Goal: Consume media (video, audio): Consume media (video, audio)

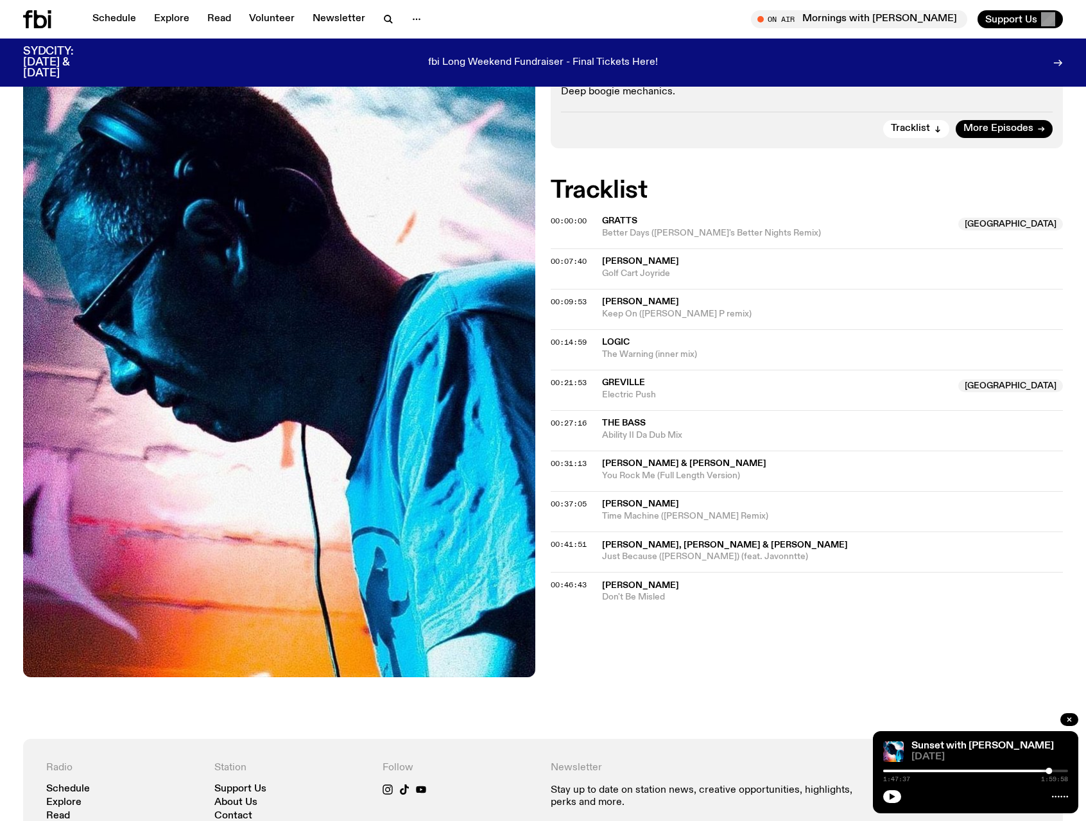
scroll to position [261, 0]
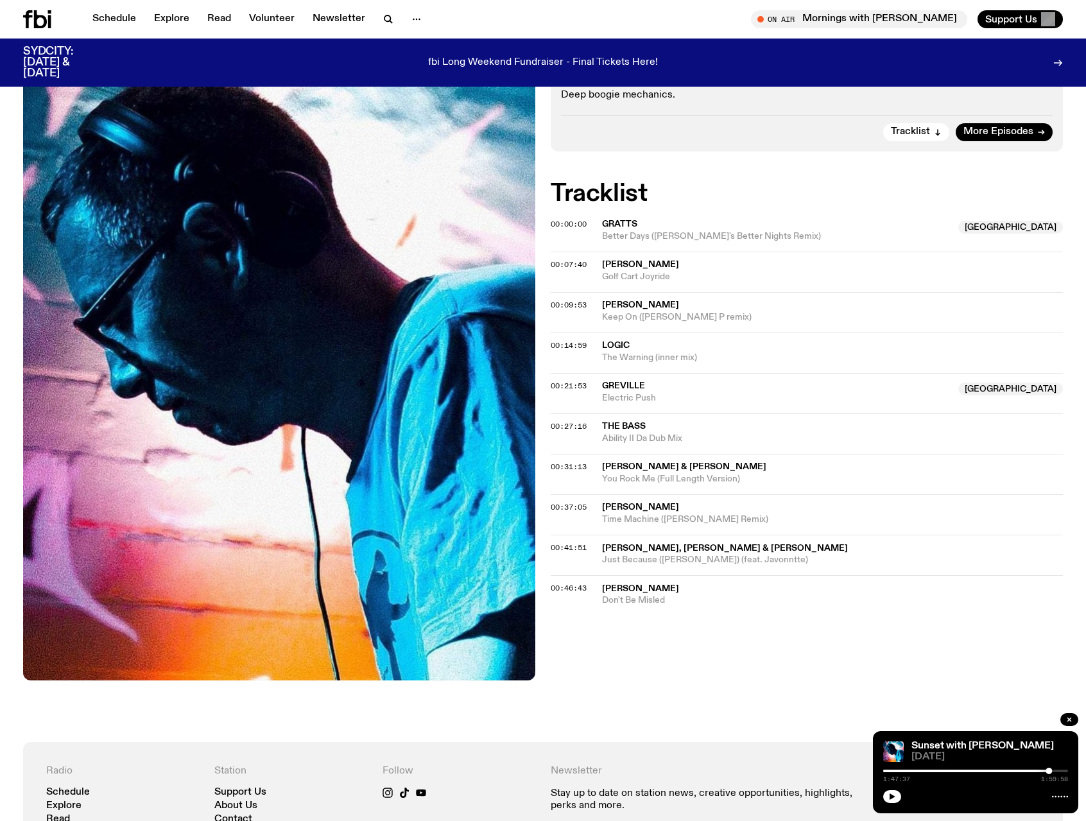
click at [952, 769] on div at bounding box center [956, 770] width 185 height 3
click at [983, 768] on div "0:44:59 1:59:58" at bounding box center [975, 774] width 185 height 15
click at [980, 768] on div "0:44:59 1:59:58" at bounding box center [975, 774] width 185 height 15
drag, startPoint x: 950, startPoint y: 769, endPoint x: 1003, endPoint y: 776, distance: 53.7
click at [1003, 776] on div "1:18:18 1:59:58" at bounding box center [975, 774] width 185 height 15
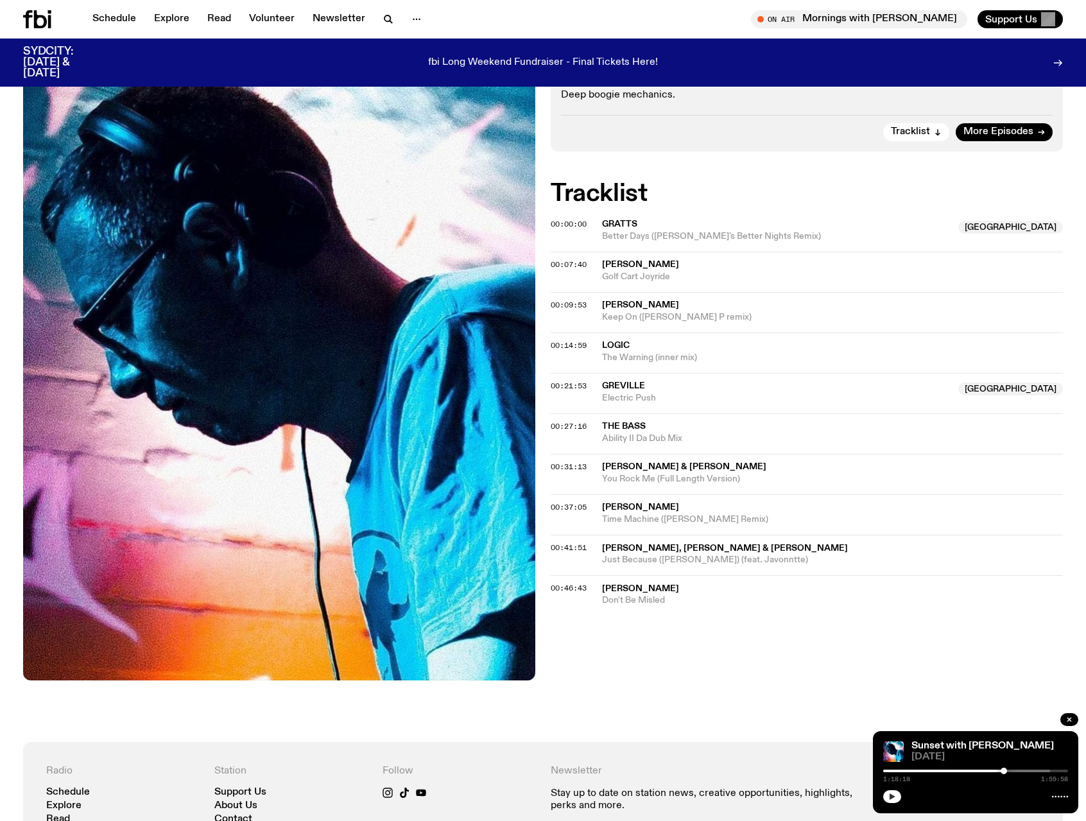
click at [893, 795] on icon "button" at bounding box center [892, 796] width 8 height 8
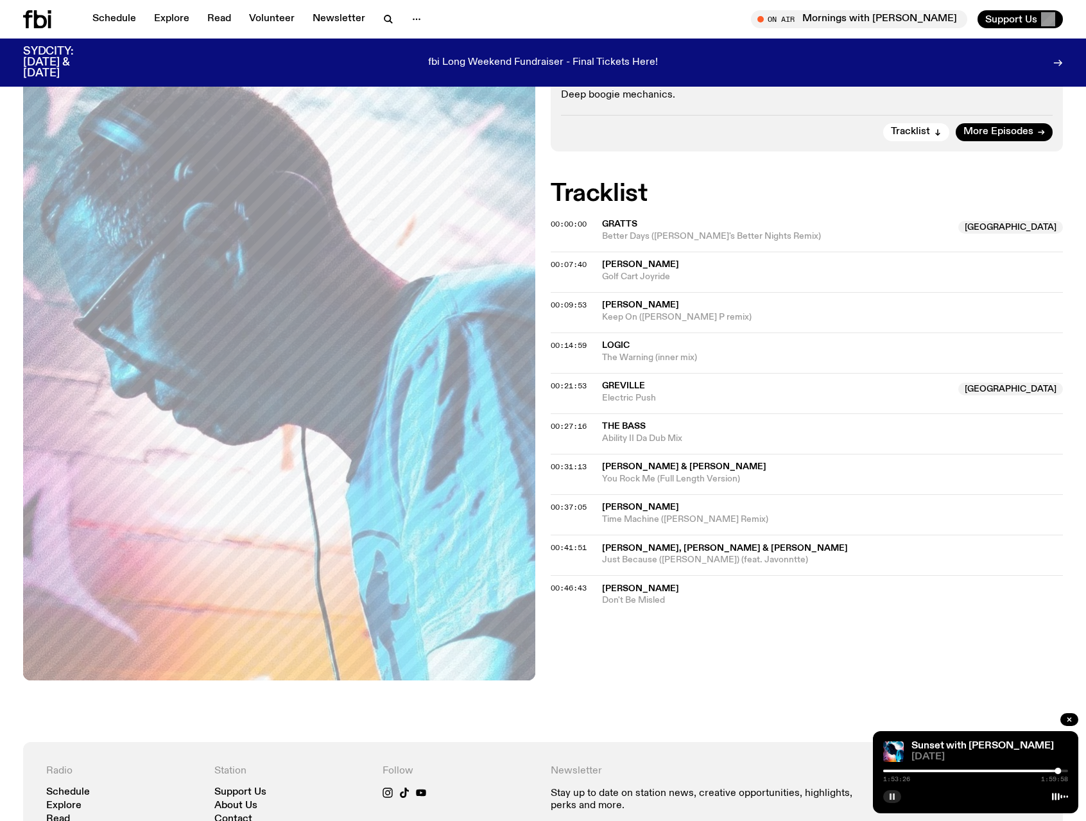
click at [890, 798] on rect "button" at bounding box center [890, 796] width 2 height 6
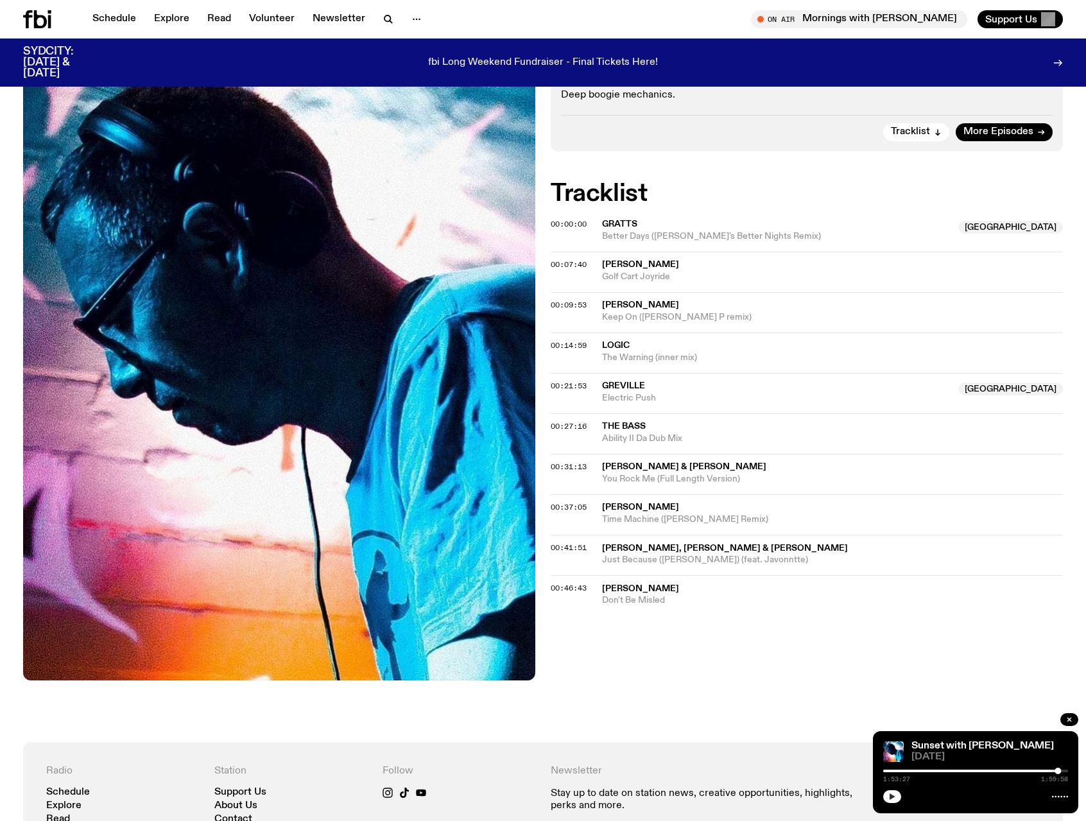
click at [895, 799] on icon "button" at bounding box center [892, 796] width 8 height 8
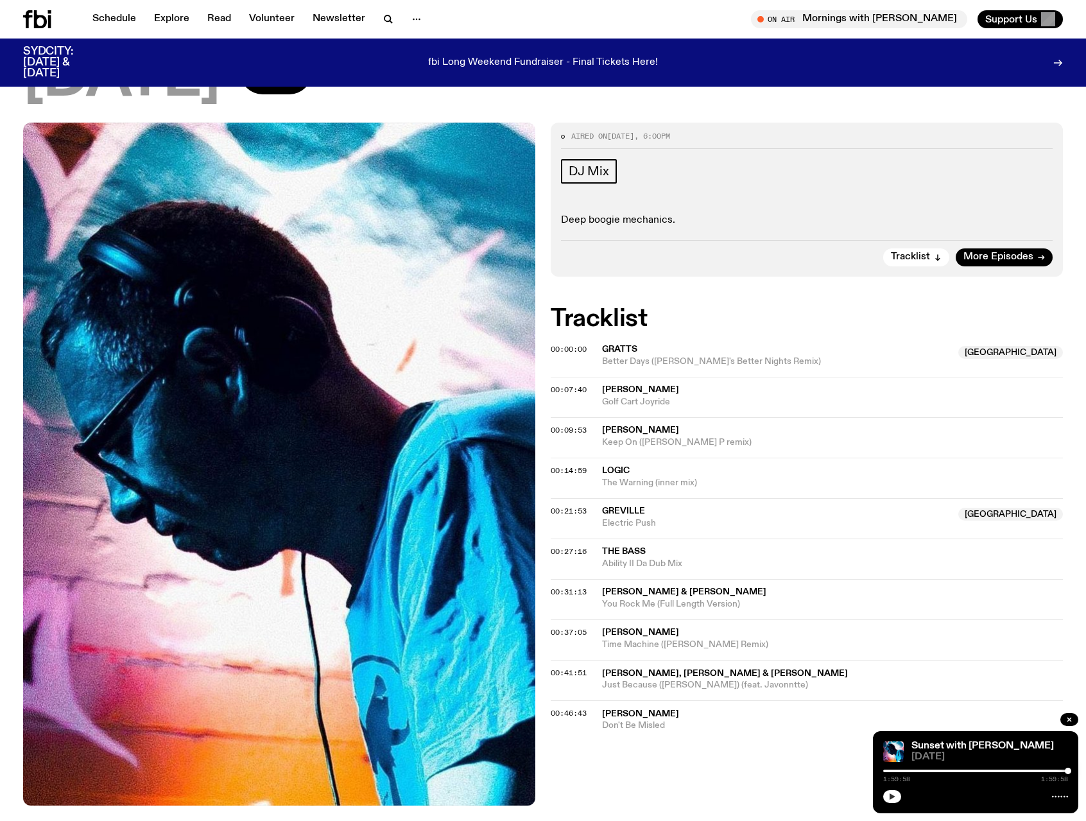
scroll to position [0, 0]
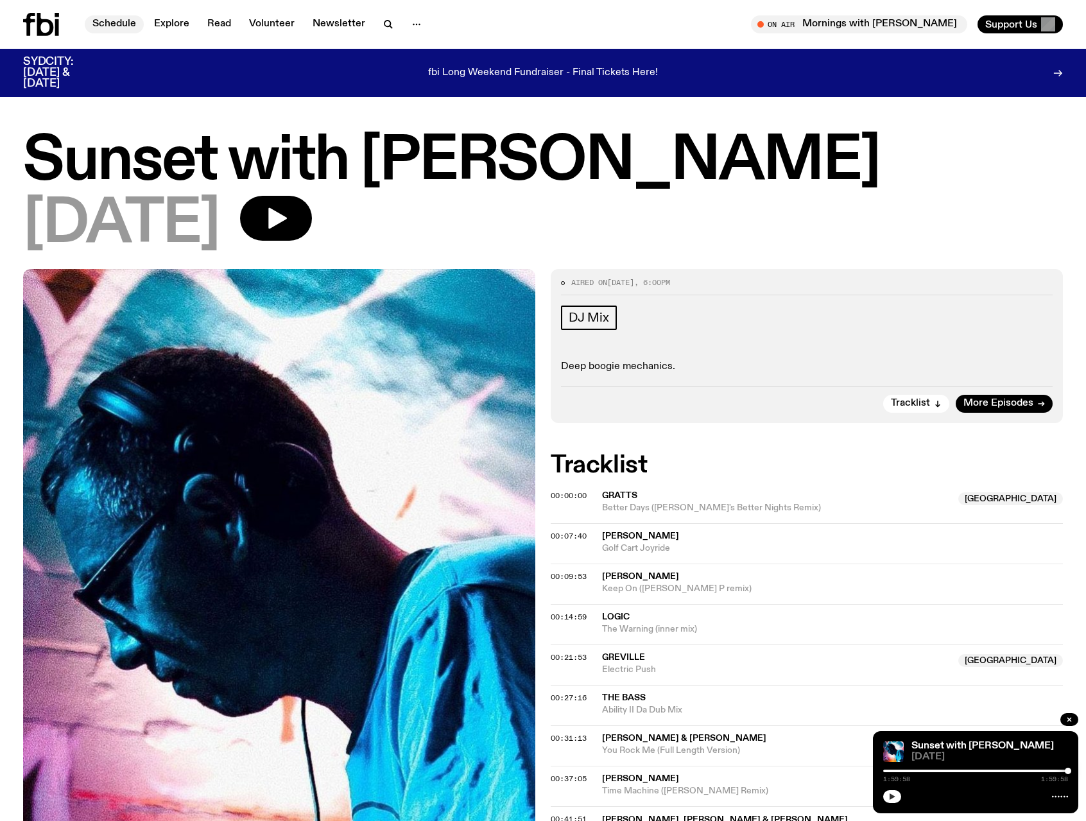
click at [118, 28] on link "Schedule" at bounding box center [114, 24] width 59 height 18
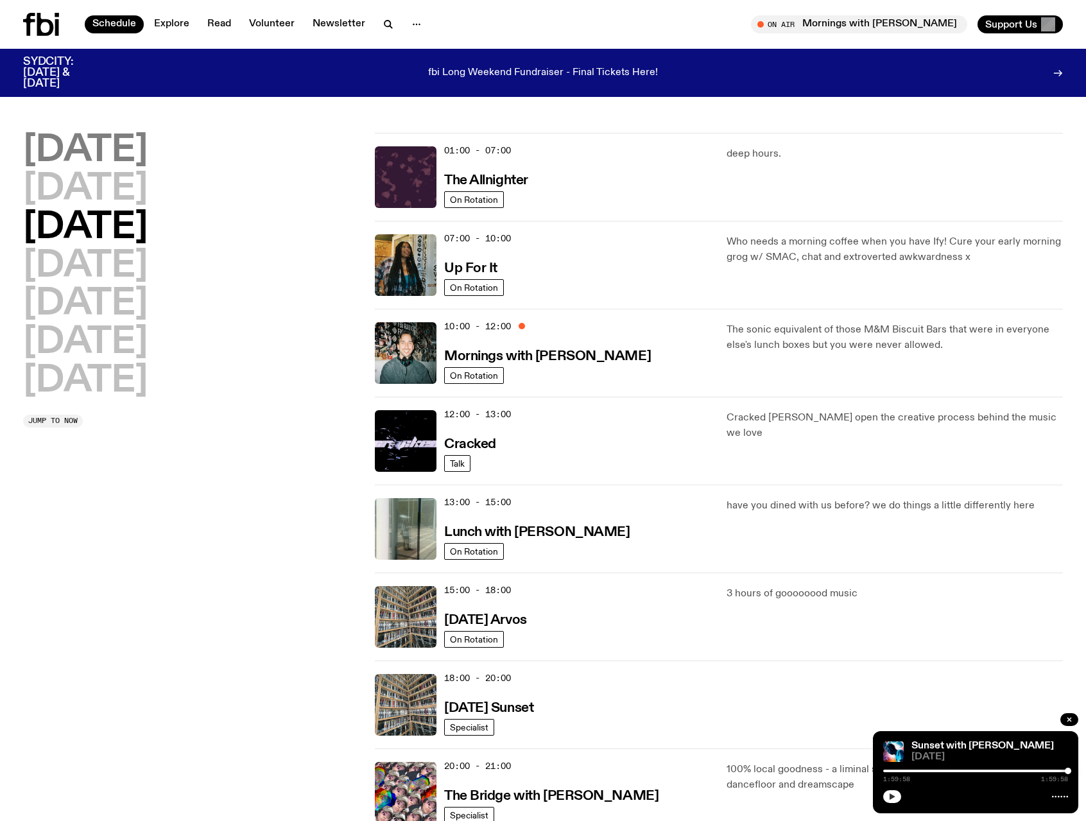
click at [113, 145] on h2 "[DATE]" at bounding box center [85, 151] width 124 height 36
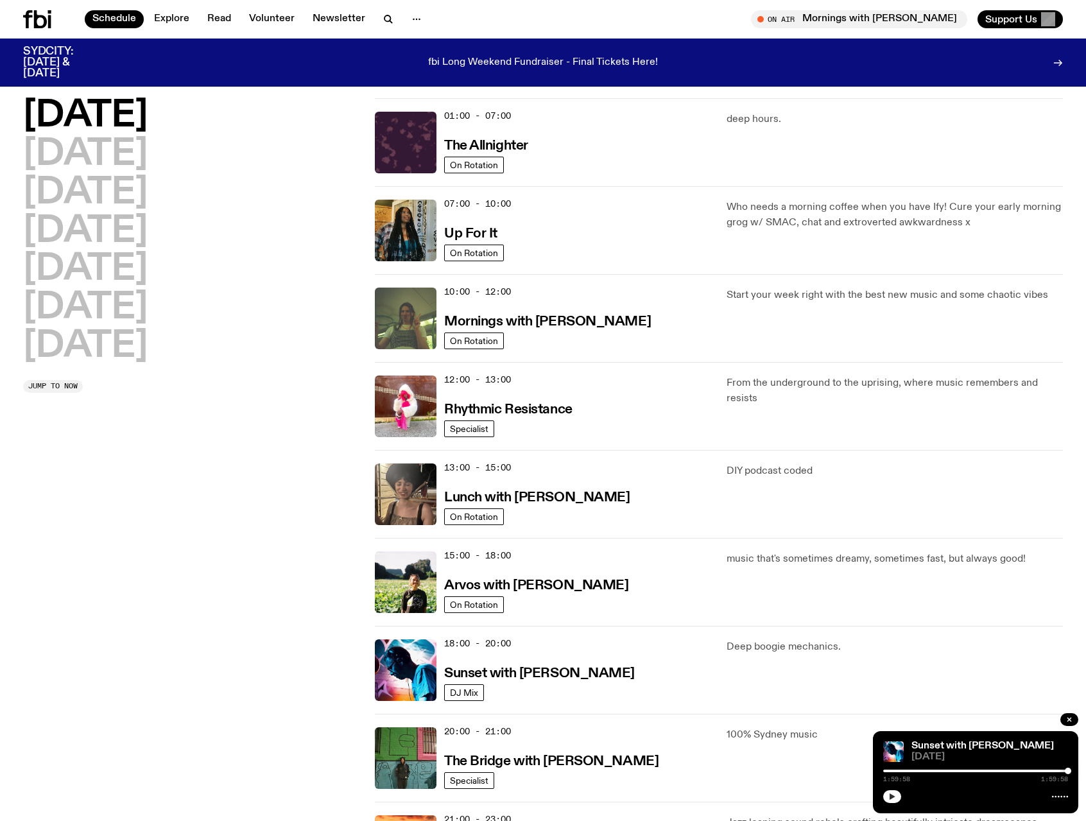
scroll to position [36, 0]
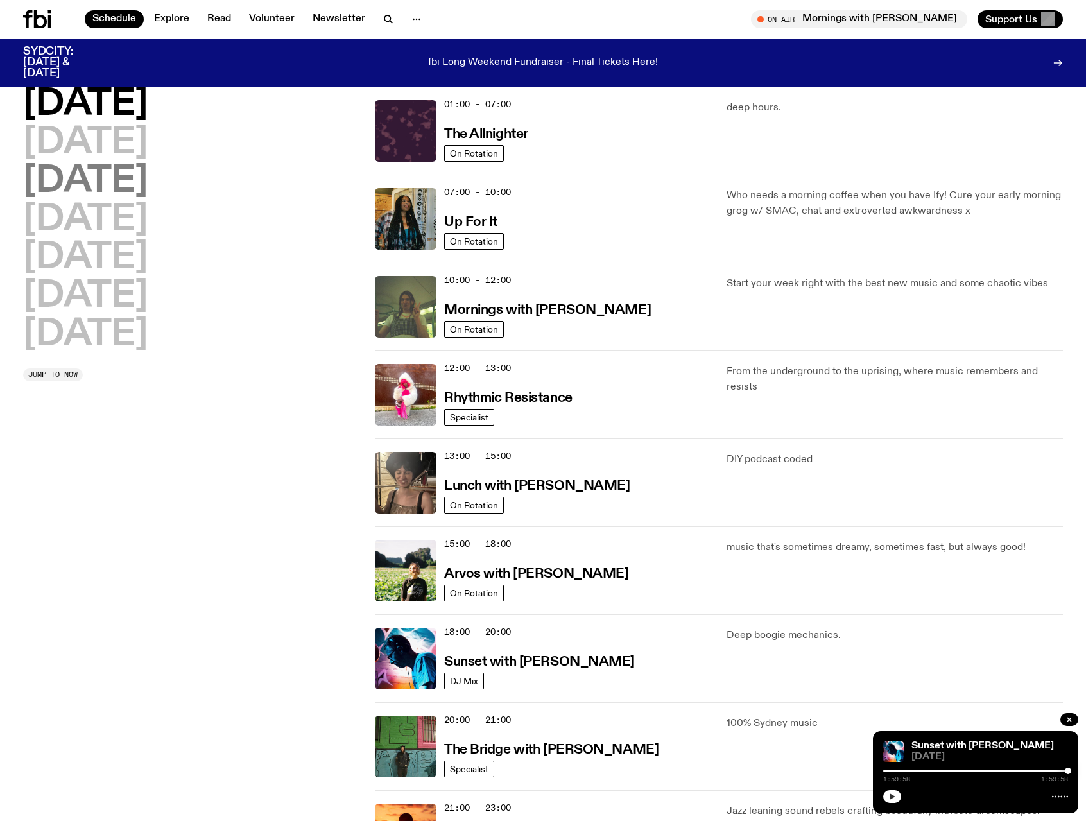
click at [95, 182] on h2 "[DATE]" at bounding box center [85, 182] width 124 height 36
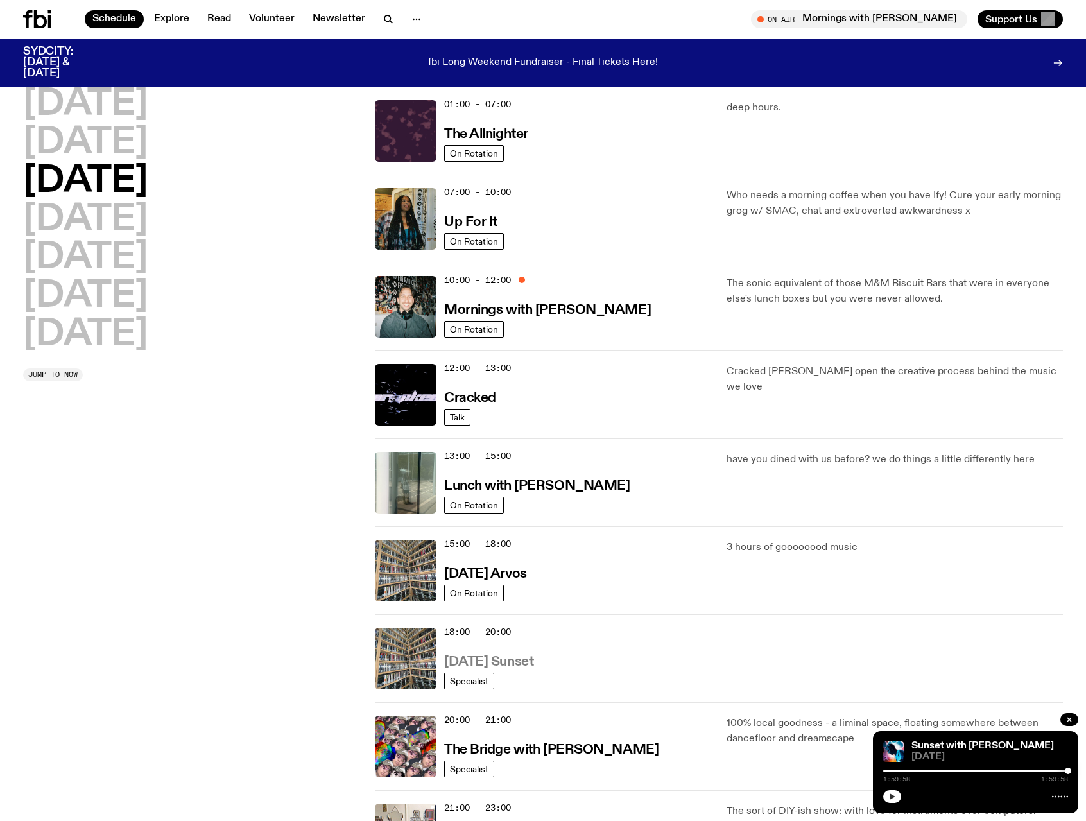
click at [522, 662] on h3 "[DATE] Sunset" at bounding box center [488, 661] width 89 height 13
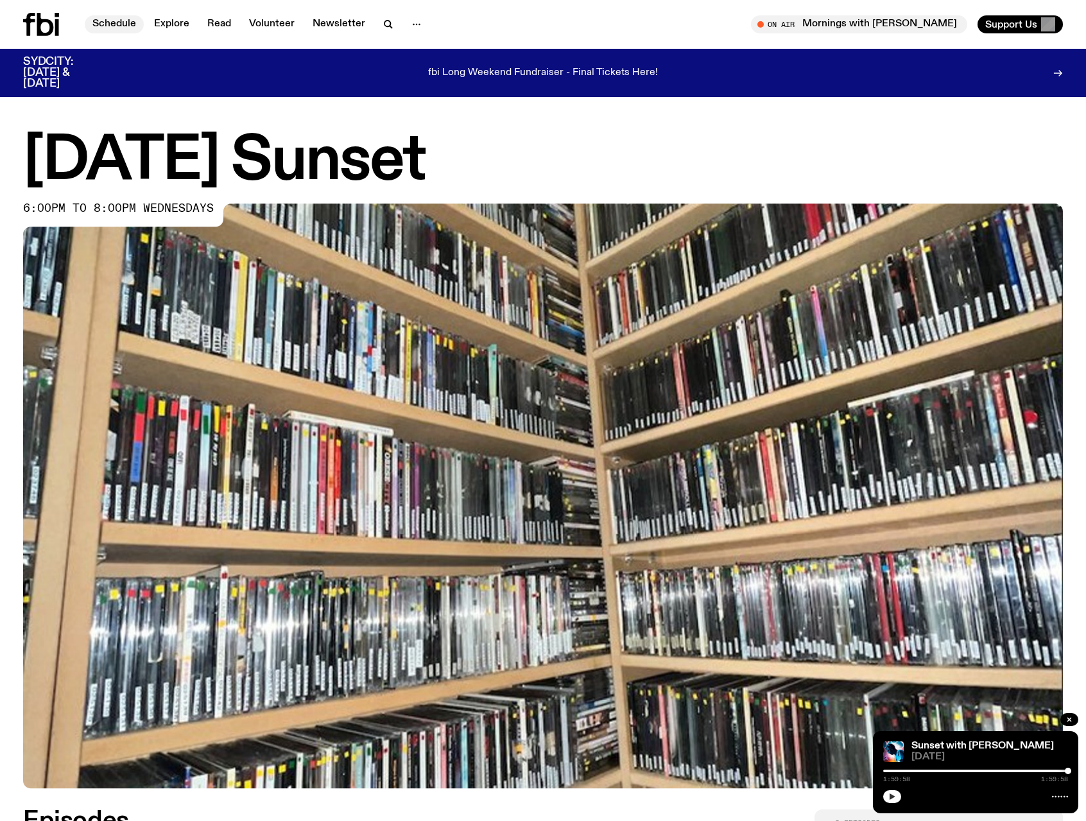
click at [101, 23] on link "Schedule" at bounding box center [114, 24] width 59 height 18
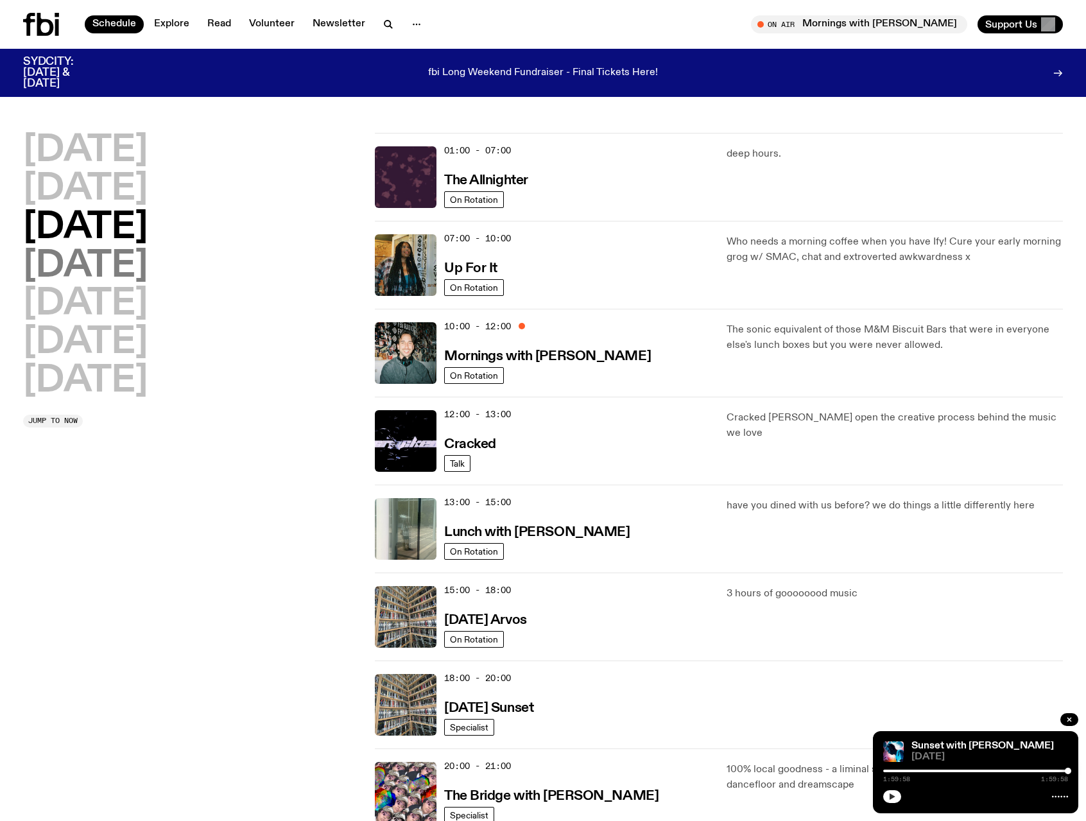
click at [91, 267] on h2 "[DATE]" at bounding box center [85, 266] width 124 height 36
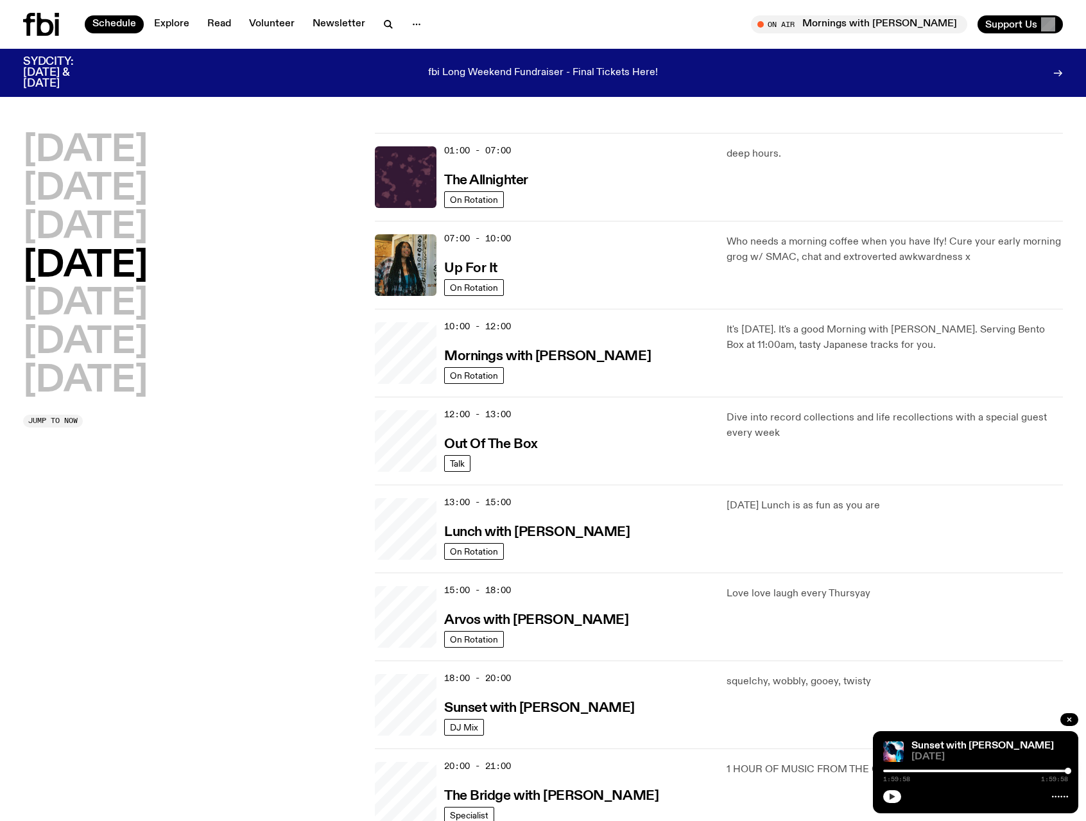
scroll to position [36, 0]
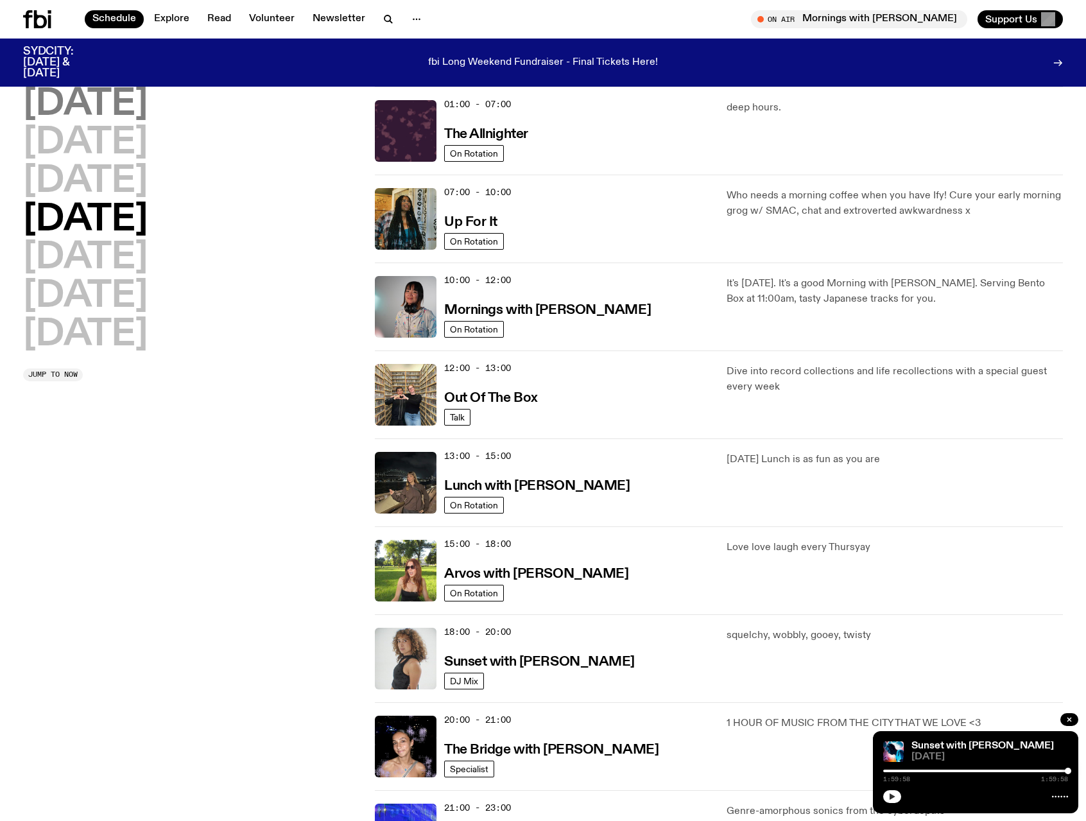
click at [109, 103] on h2 "[DATE]" at bounding box center [85, 105] width 124 height 36
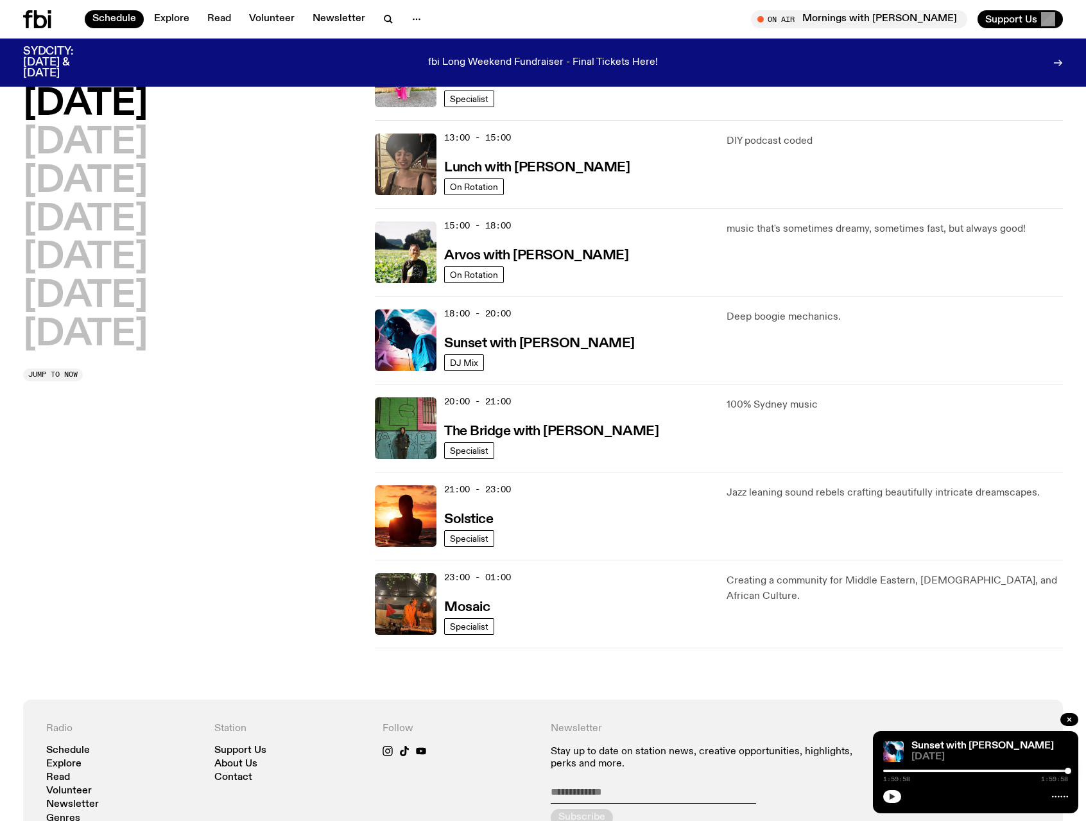
scroll to position [357, 0]
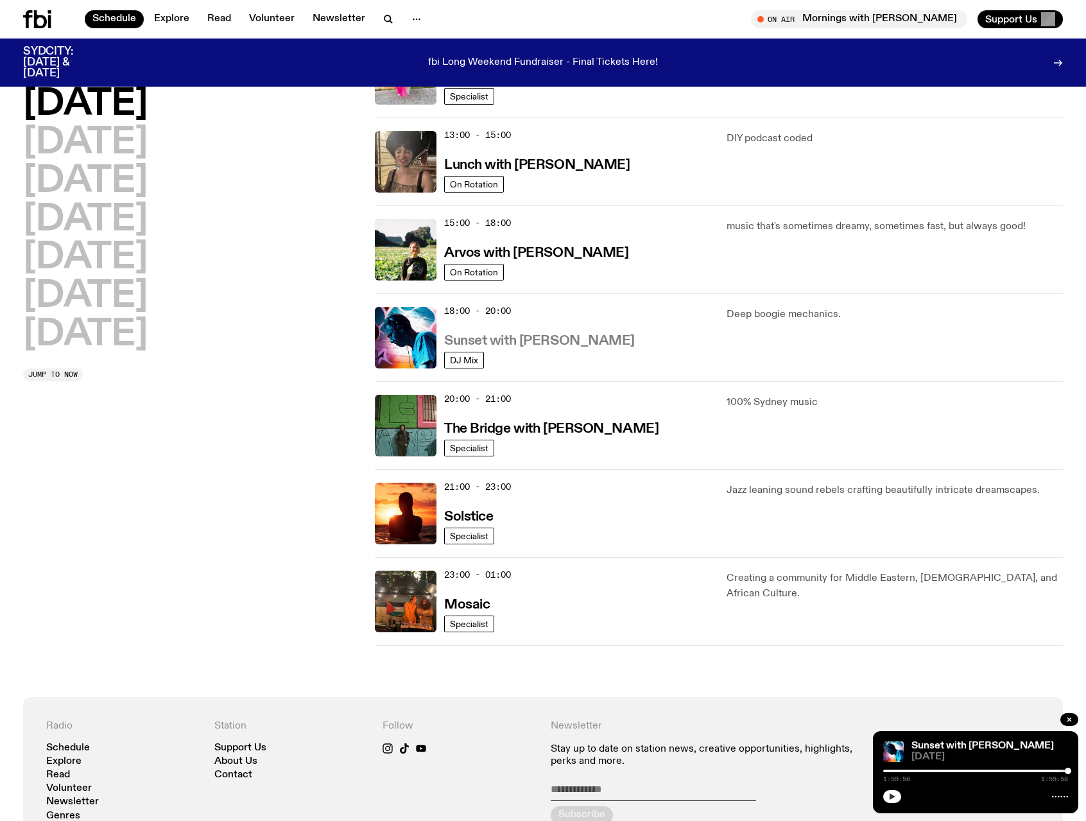
click at [533, 337] on h3 "Sunset with [PERSON_NAME]" at bounding box center [539, 340] width 191 height 13
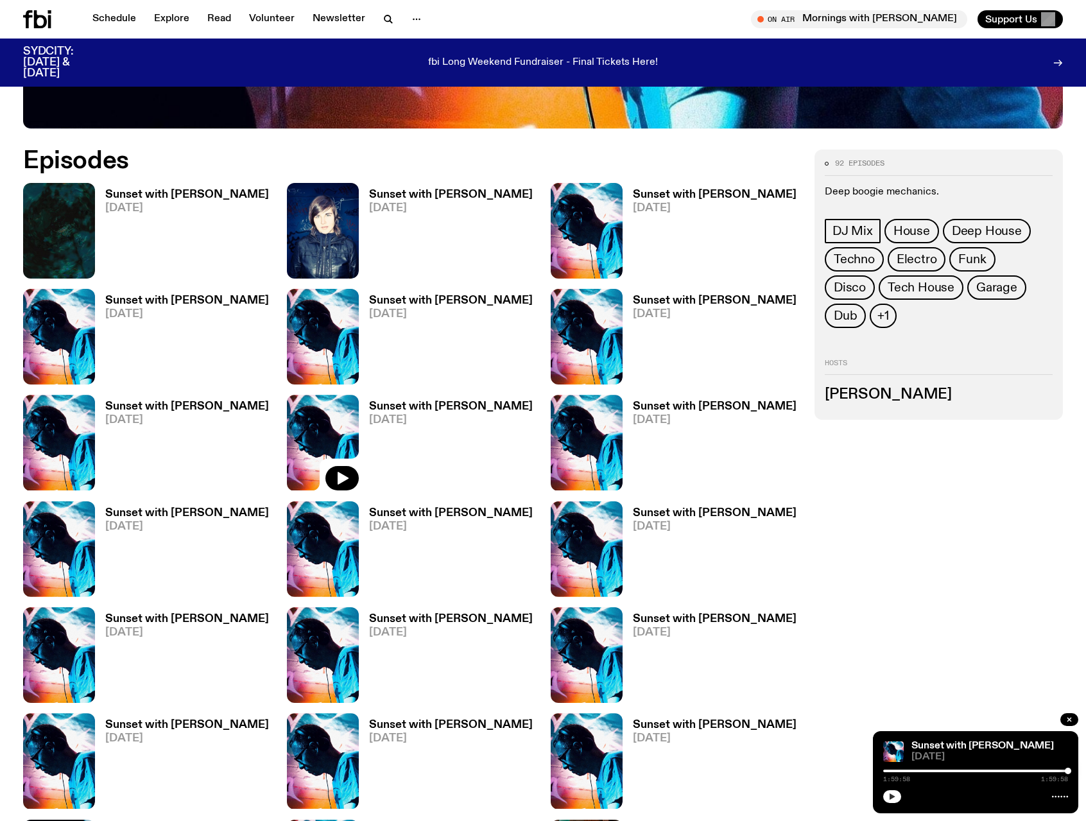
scroll to position [761, 0]
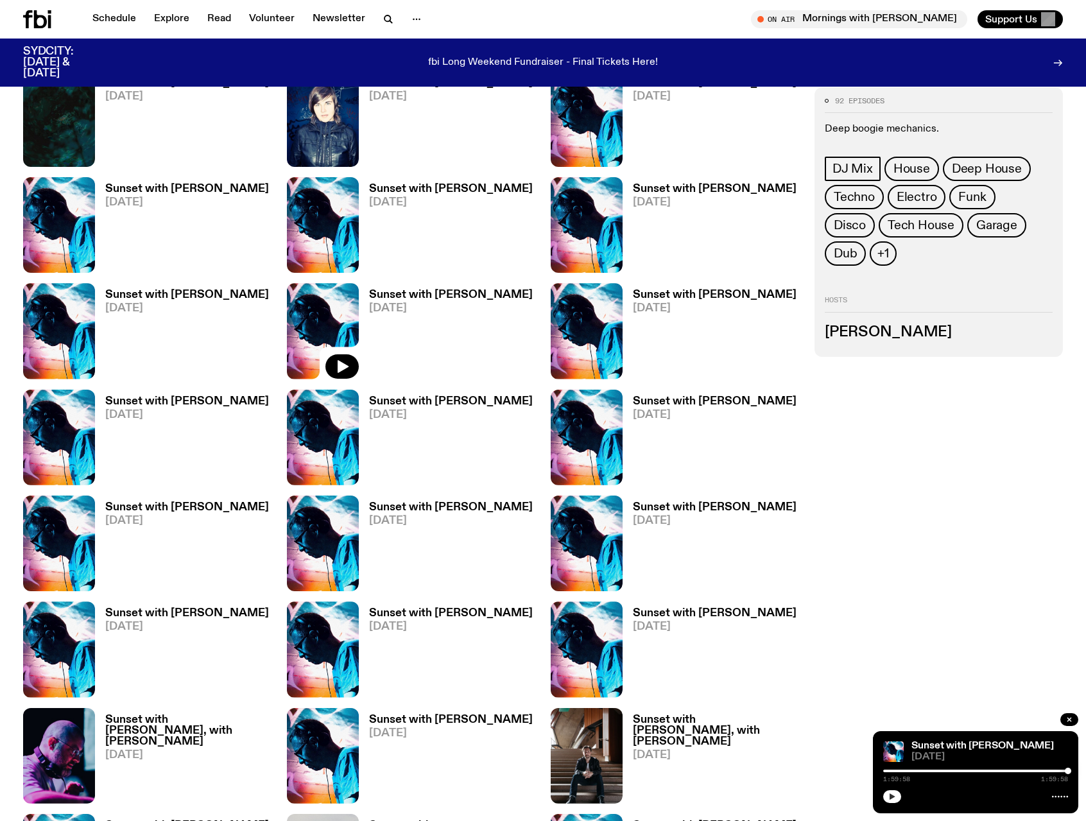
click at [128, 293] on h3 "Sunset with [PERSON_NAME]" at bounding box center [187, 294] width 164 height 11
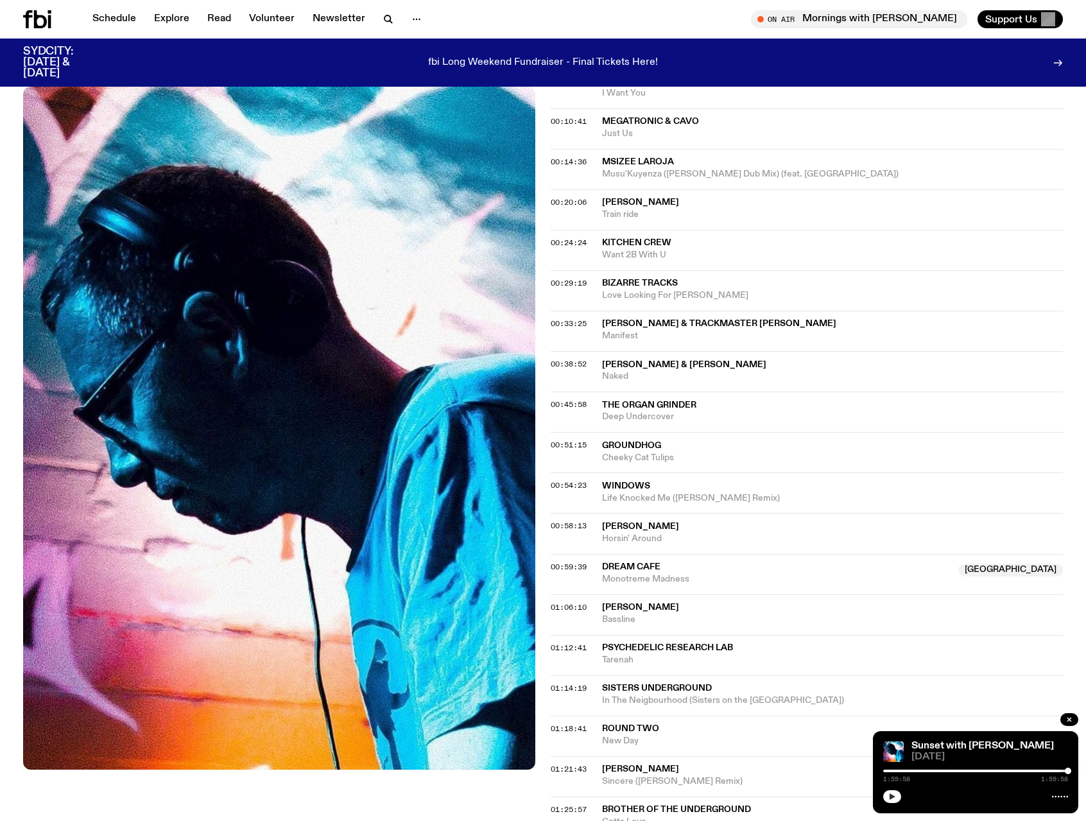
scroll to position [573, 0]
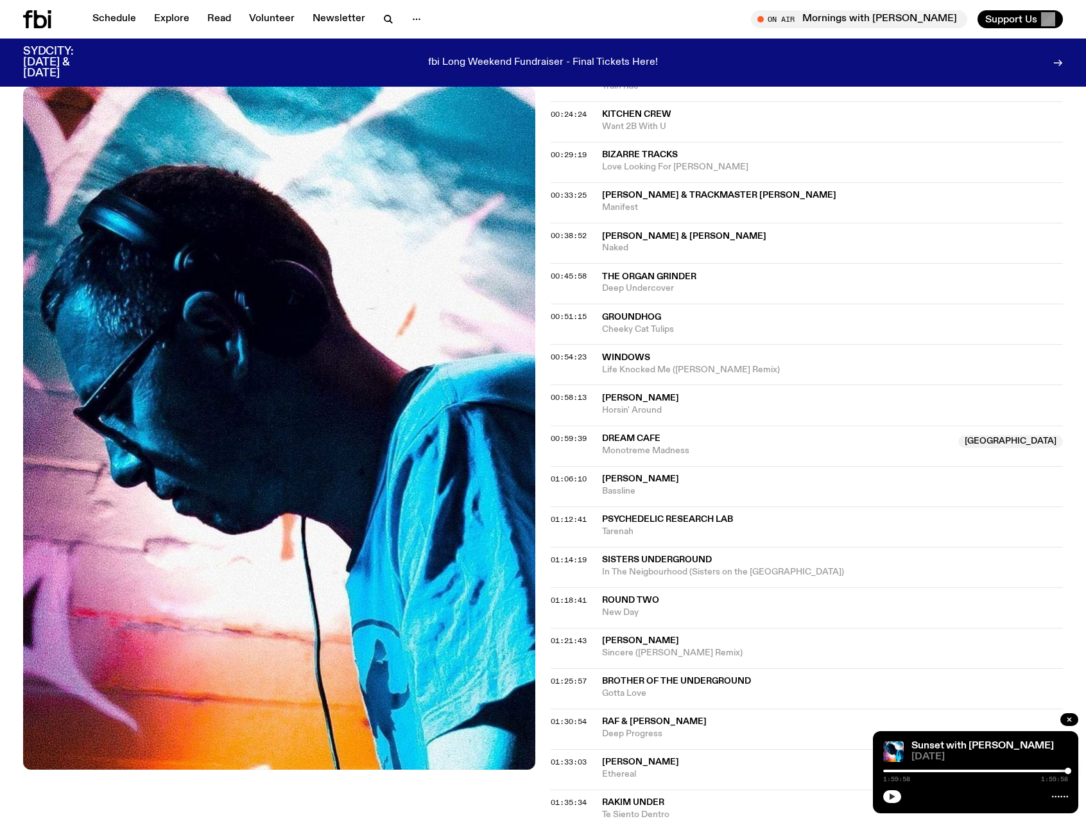
click at [660, 566] on span "In The Neigbourhood (Sisters on the [GEOGRAPHIC_DATA])" at bounding box center [832, 572] width 461 height 12
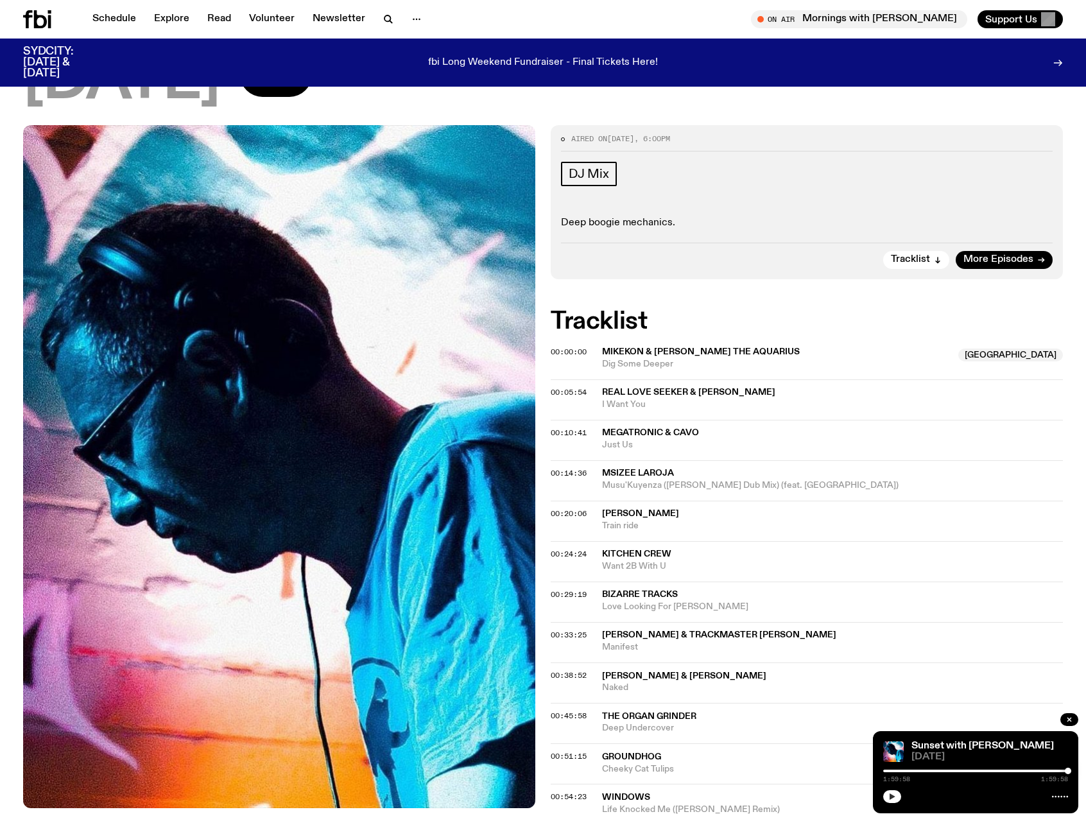
scroll to position [60, 0]
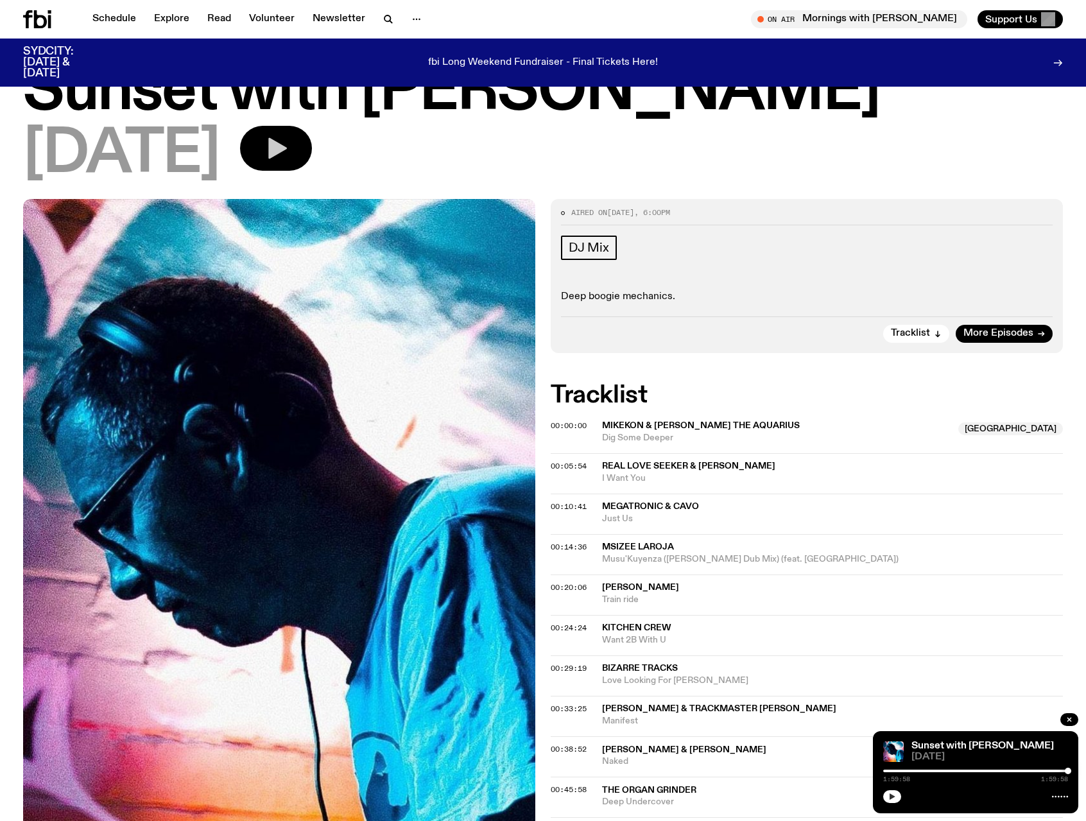
click at [287, 153] on icon "button" at bounding box center [277, 148] width 19 height 21
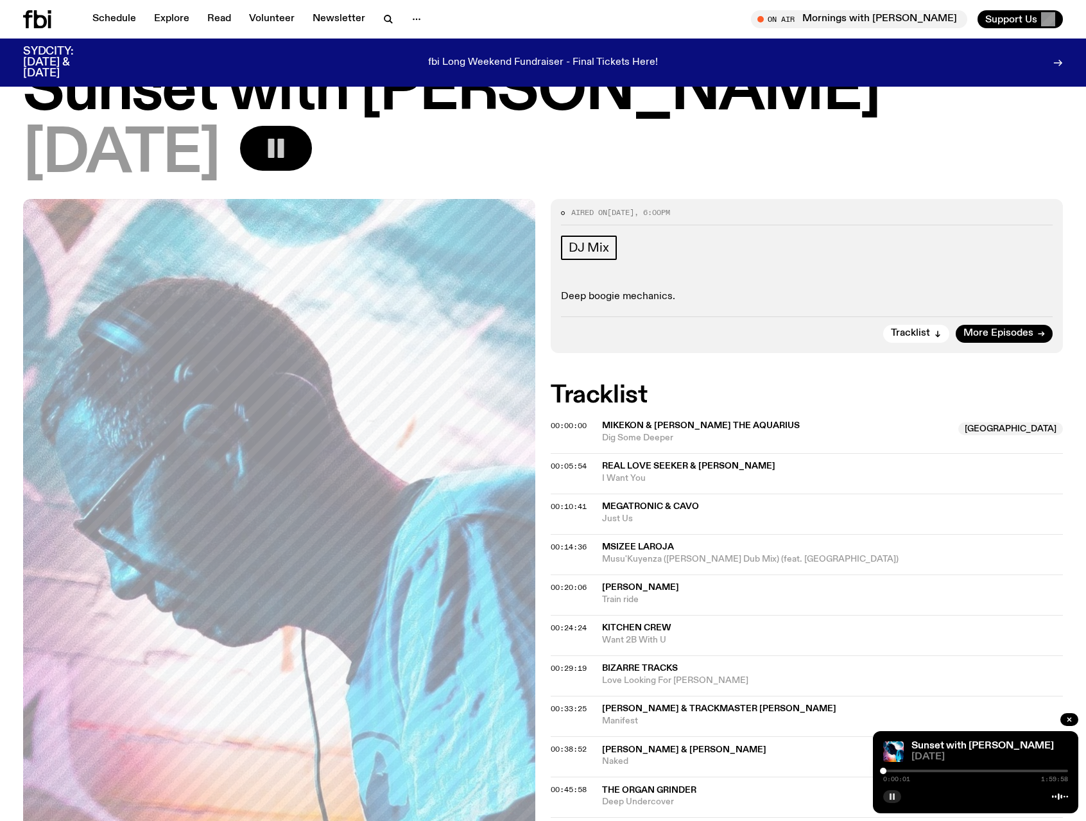
click at [894, 796] on icon "button" at bounding box center [892, 796] width 8 height 8
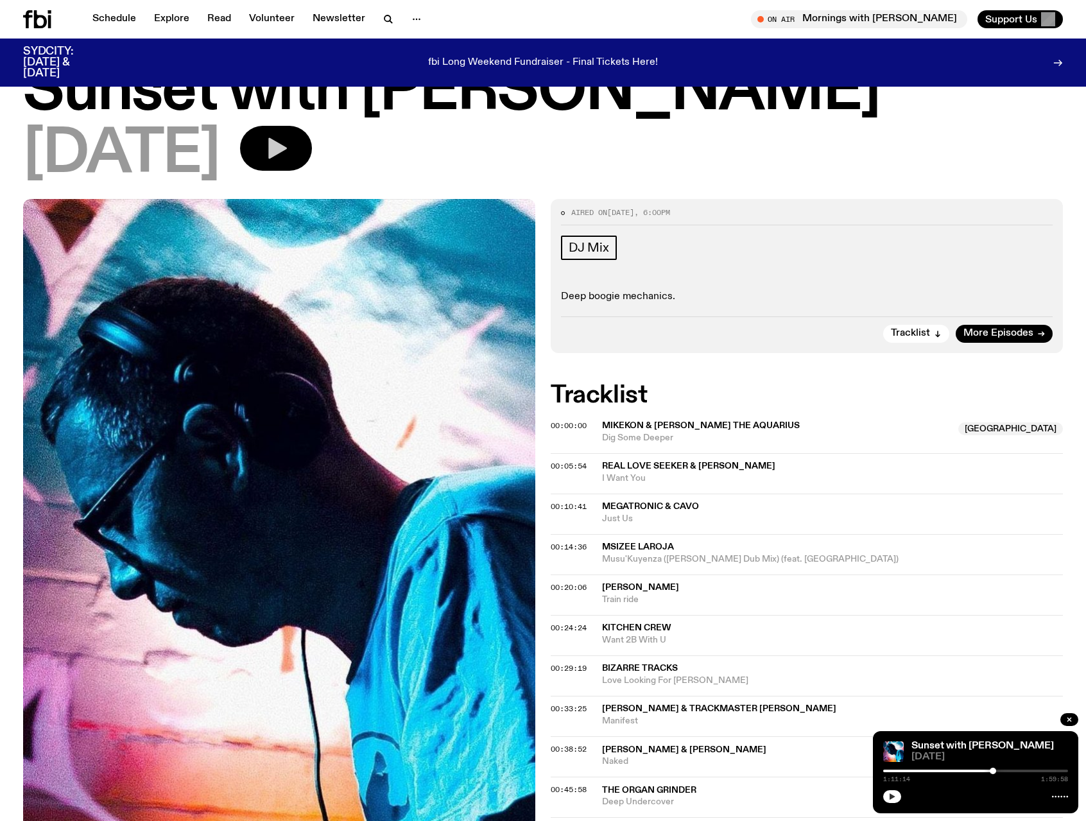
drag, startPoint x: 885, startPoint y: 772, endPoint x: 993, endPoint y: 768, distance: 107.2
click at [993, 768] on div at bounding box center [992, 770] width 6 height 6
click at [891, 796] on icon "button" at bounding box center [892, 796] width 6 height 6
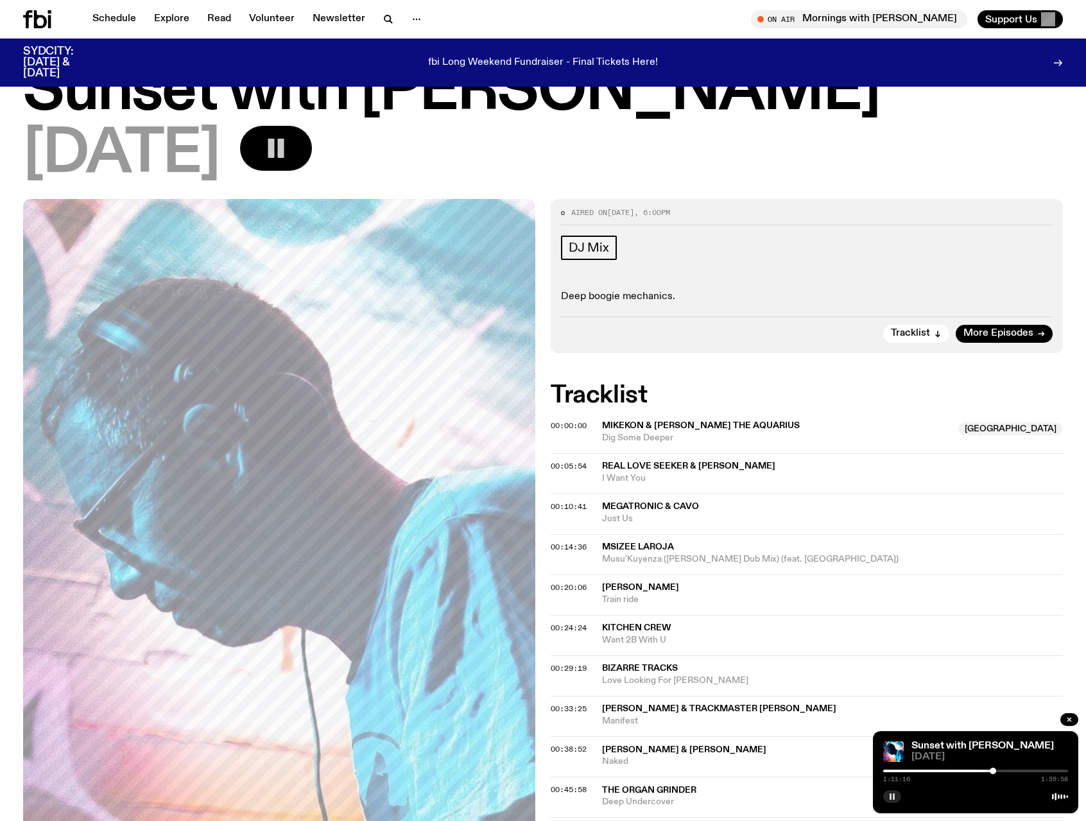
click at [821, 338] on div "Tracklist More Episodes" at bounding box center [806, 329] width 491 height 26
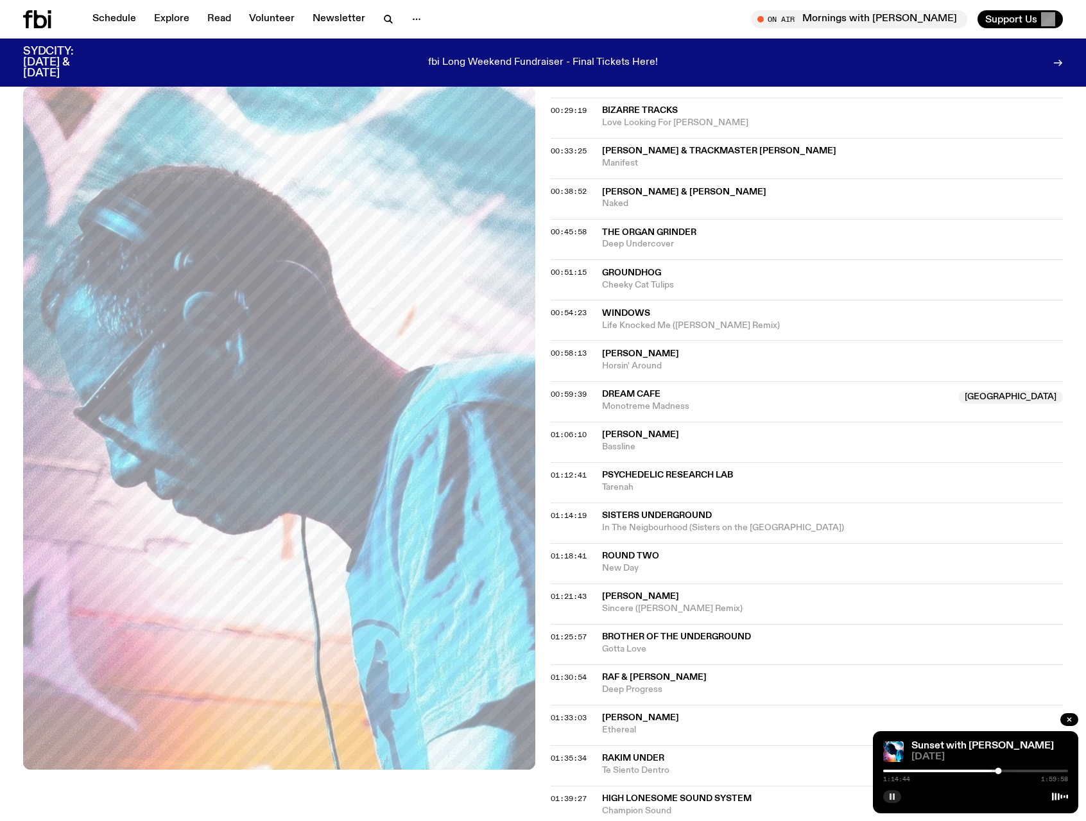
scroll to position [637, 0]
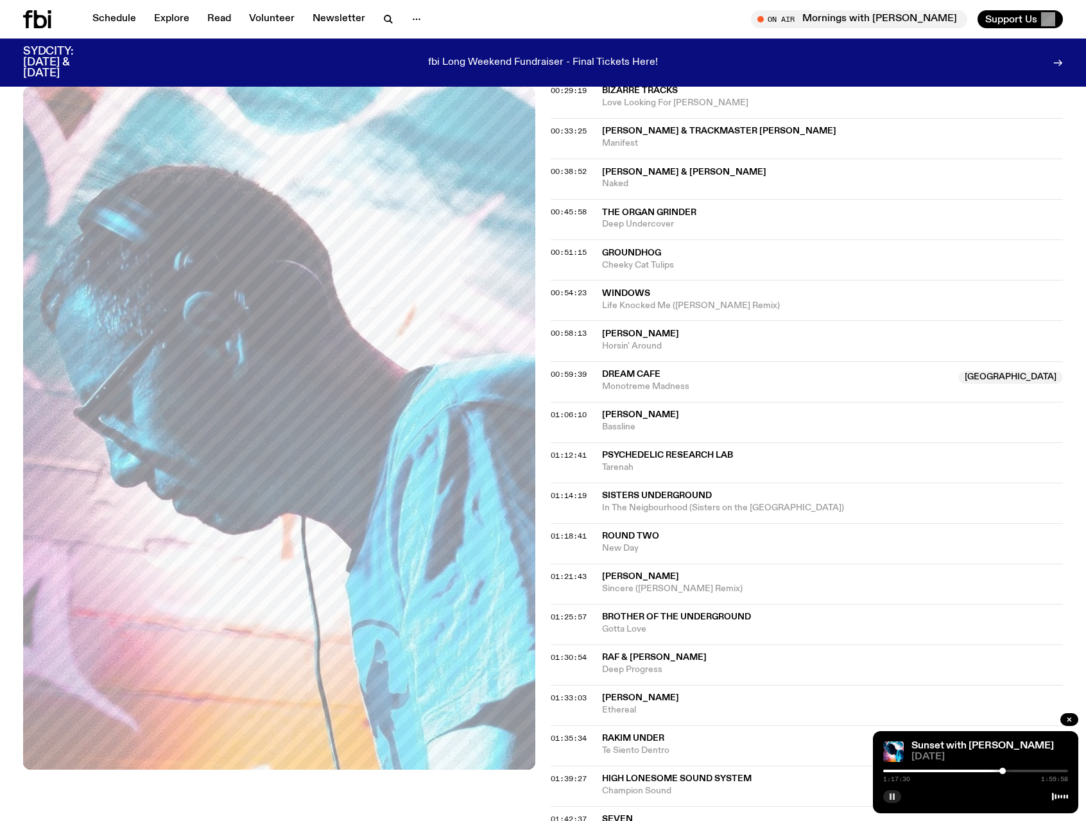
click at [891, 795] on rect "button" at bounding box center [890, 796] width 2 height 6
